Goal: Navigation & Orientation: Go to known website

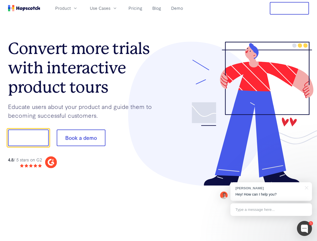
click at [159, 121] on div at bounding box center [234, 114] width 151 height 145
click at [71, 8] on span "Product" at bounding box center [63, 8] width 16 height 6
click at [111, 8] on span "Use Cases" at bounding box center [100, 8] width 21 height 6
click at [290, 8] on button "Free Trial" at bounding box center [289, 8] width 39 height 13
click at [28, 138] on button "Show me!" at bounding box center [28, 138] width 41 height 17
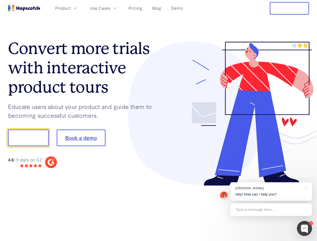
click at [81, 138] on button "Book a demo" at bounding box center [81, 138] width 49 height 17
click at [305, 229] on div at bounding box center [304, 228] width 15 height 15
click at [271, 192] on div "[PERSON_NAME] Hey! How can I help you?" at bounding box center [272, 191] width 82 height 19
click at [306, 188] on div at bounding box center [265, 138] width 94 height 168
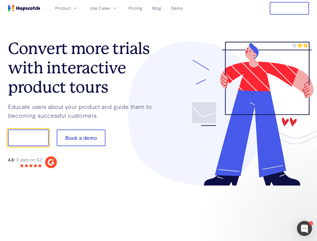
click at [271, 210] on div at bounding box center [265, 171] width 94 height 100
